Goal: Find specific page/section: Find specific page/section

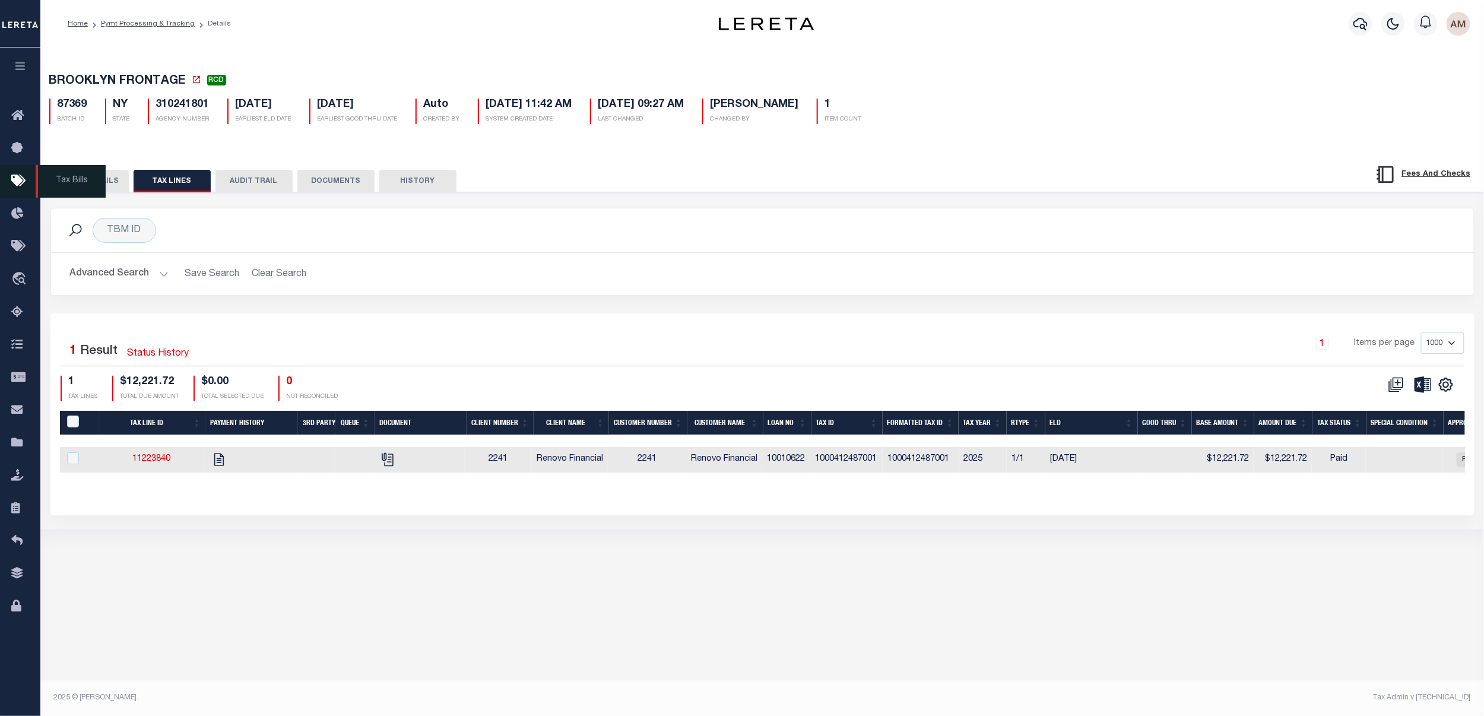
click at [89, 185] on span "Tax Bills" at bounding box center [71, 181] width 70 height 33
click at [77, 192] on button "BATCH DETAILS" at bounding box center [89, 181] width 80 height 23
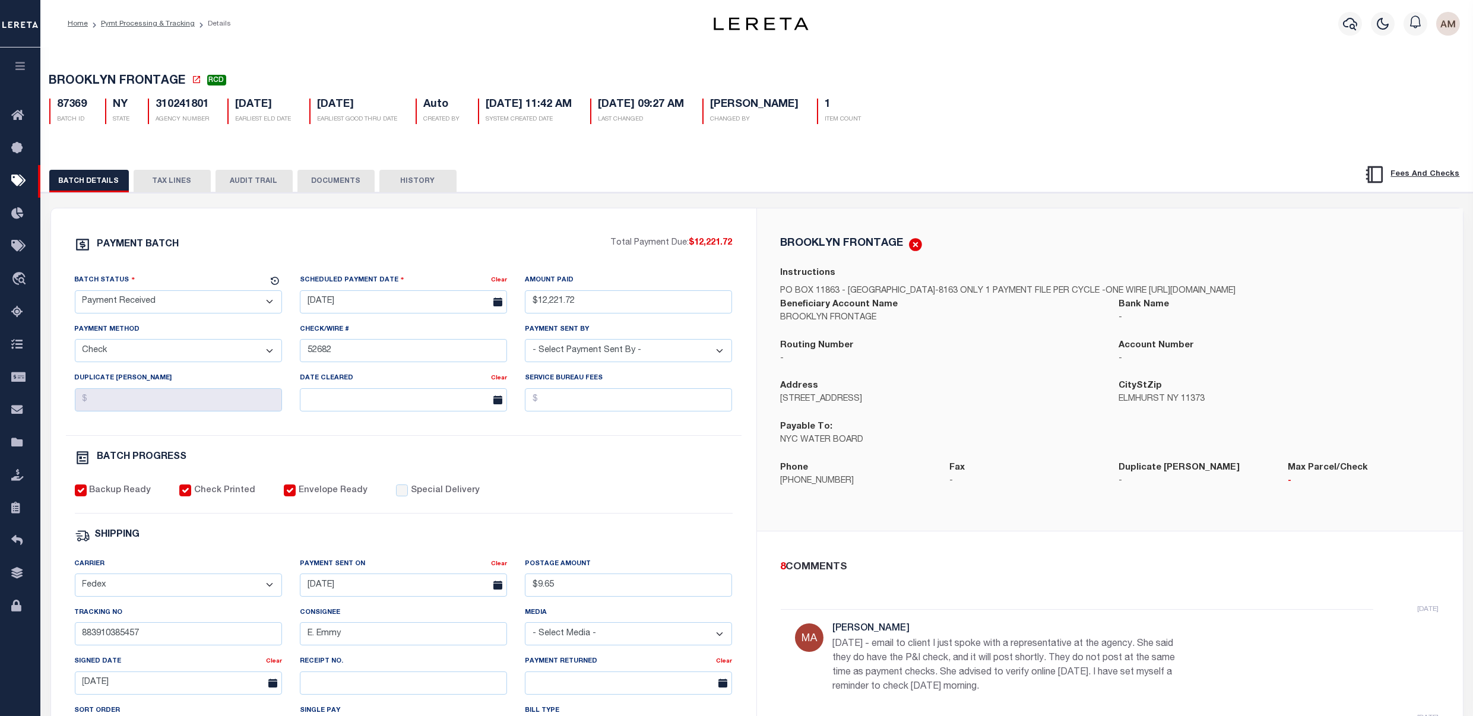
click at [156, 30] on ol "Home Pymt Processing & Tracking Details" at bounding box center [149, 23] width 182 height 25
click at [156, 27] on link "Pymt Processing & Tracking" at bounding box center [148, 23] width 94 height 7
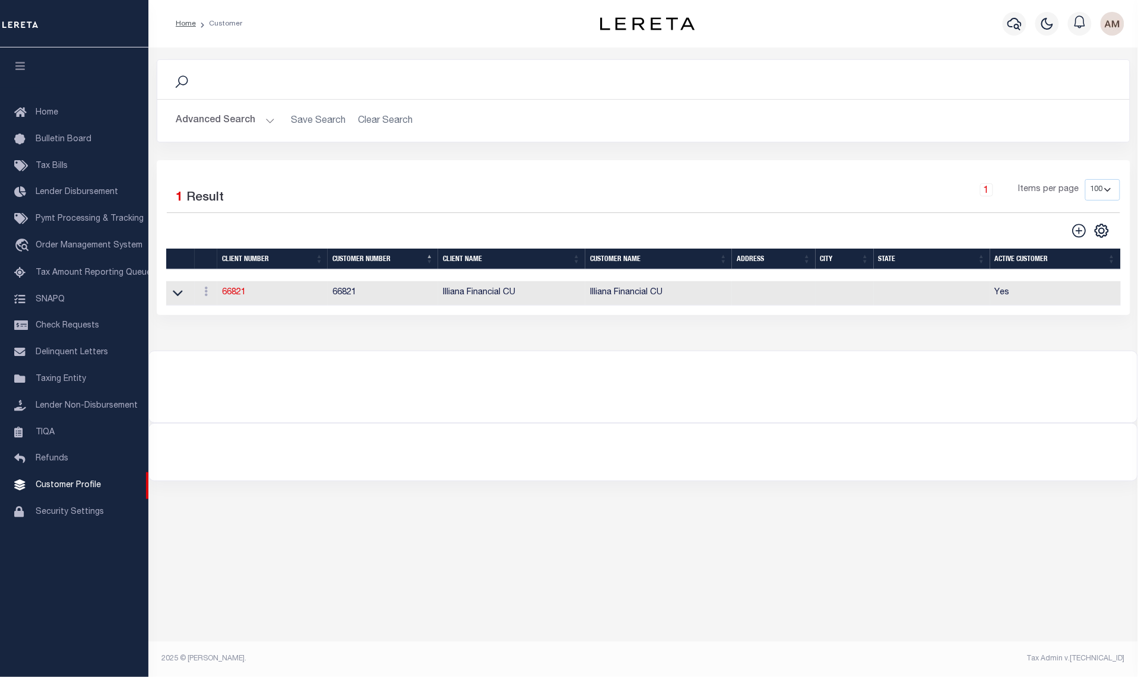
click at [618, 287] on td "Illiana Financial CU" at bounding box center [658, 293] width 147 height 24
